Goal: Transaction & Acquisition: Book appointment/travel/reservation

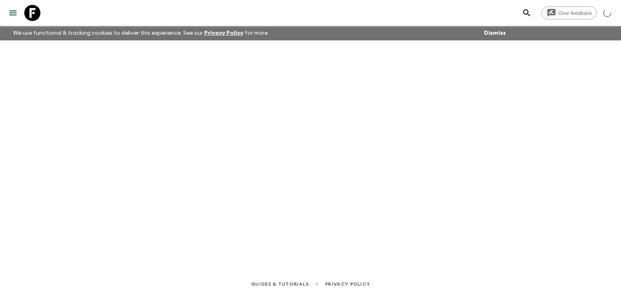
click at [29, 14] on icon at bounding box center [32, 13] width 16 height 16
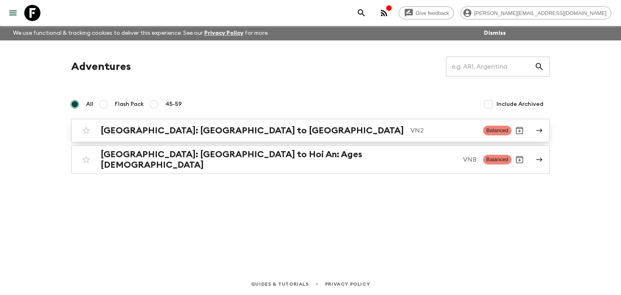
click at [171, 129] on h2 "[GEOGRAPHIC_DATA]: [GEOGRAPHIC_DATA] to [GEOGRAPHIC_DATA]" at bounding box center [252, 130] width 303 height 11
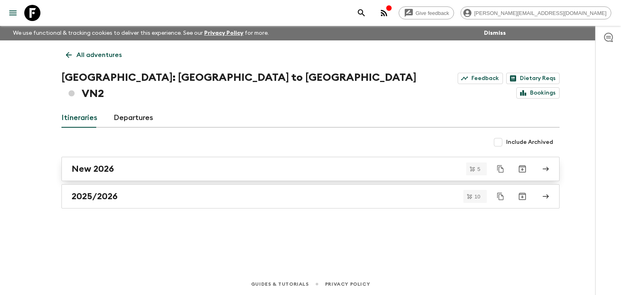
click at [123, 164] on div "New 2026" at bounding box center [303, 169] width 463 height 11
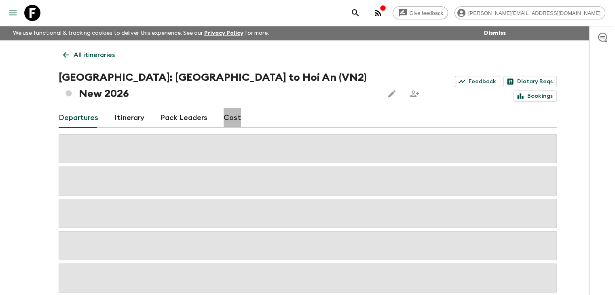
click at [231, 108] on link "Cost" at bounding box center [232, 117] width 17 height 19
